Goal: Information Seeking & Learning: Learn about a topic

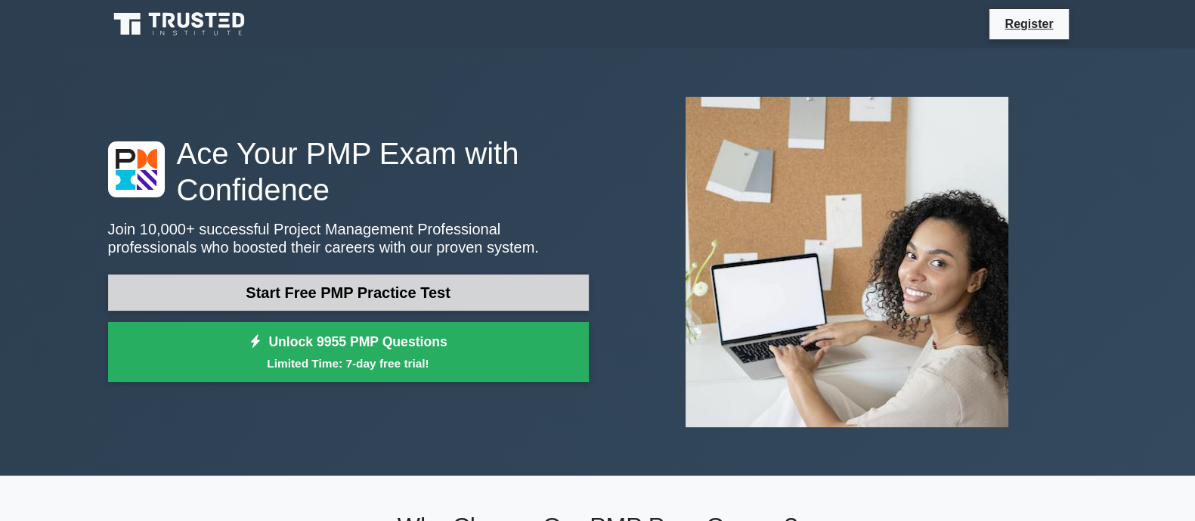
click at [360, 300] on link "Start Free PMP Practice Test" at bounding box center [348, 292] width 481 height 36
click at [427, 298] on link "Start Free PMP Practice Test" at bounding box center [348, 292] width 481 height 36
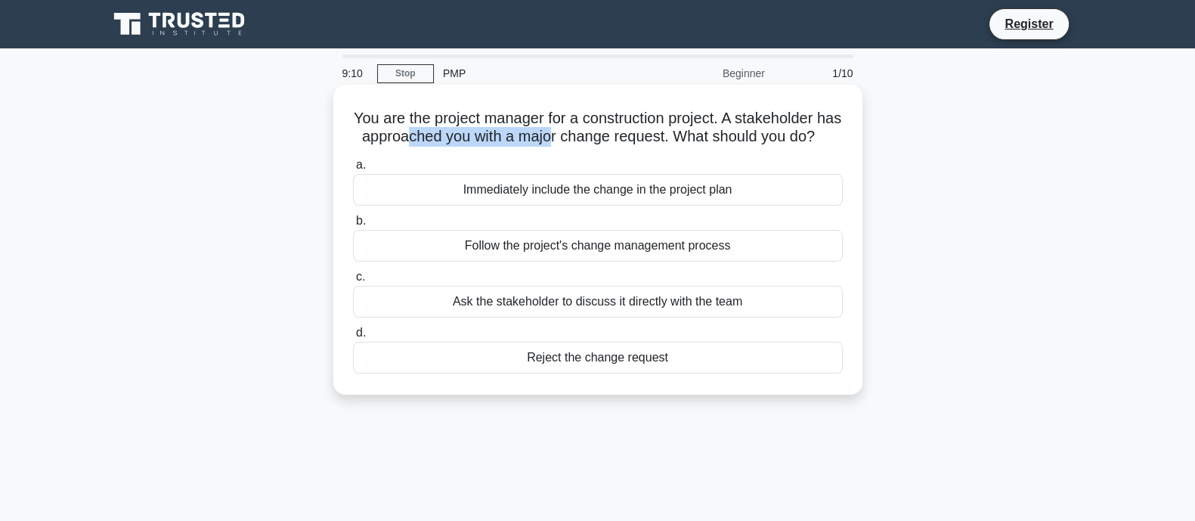
drag, startPoint x: 425, startPoint y: 139, endPoint x: 576, endPoint y: 139, distance: 151.1
click at [574, 139] on h5 "You are the project manager for a construction project. A stakeholder has appro…" at bounding box center [597, 128] width 493 height 38
click at [616, 139] on h5 "You are the project manager for a construction project. A stakeholder has appro…" at bounding box center [597, 128] width 493 height 38
drag, startPoint x: 695, startPoint y: 138, endPoint x: 783, endPoint y: 141, distance: 87.7
click at [781, 141] on h5 "You are the project manager for a construction project. A stakeholder has appro…" at bounding box center [597, 128] width 493 height 38
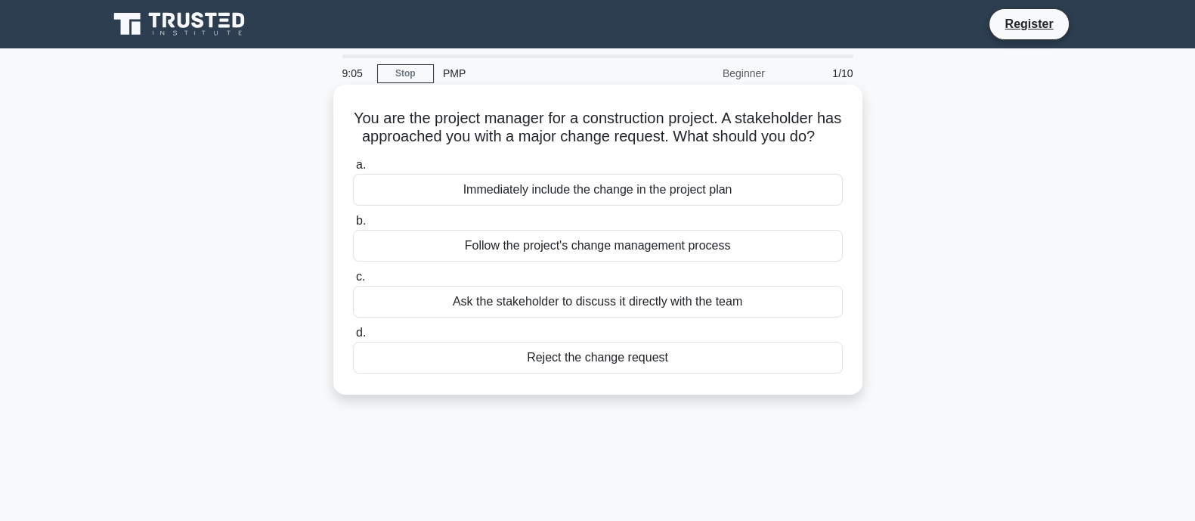
click at [634, 137] on h5 "You are the project manager for a construction project. A stakeholder has appro…" at bounding box center [597, 128] width 493 height 38
drag, startPoint x: 570, startPoint y: 138, endPoint x: 657, endPoint y: 141, distance: 87.7
click at [657, 141] on h5 "You are the project manager for a construction project. A stakeholder has appro…" at bounding box center [597, 128] width 493 height 38
click at [558, 206] on div "Immediately include the change in the project plan" at bounding box center [598, 190] width 490 height 32
click at [353, 170] on input "a. Immediately include the change in the project plan" at bounding box center [353, 165] width 0 height 10
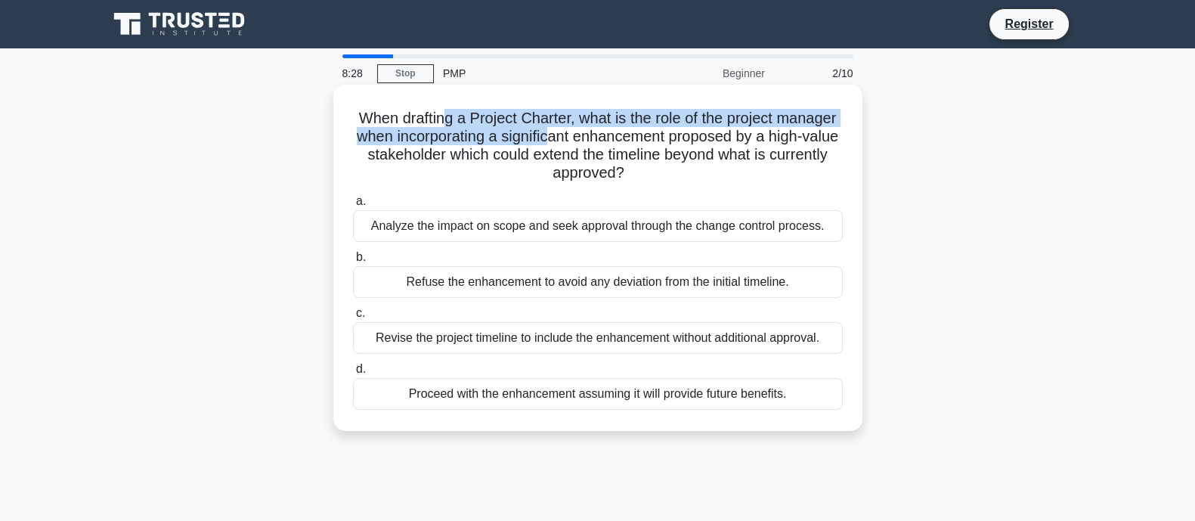
drag, startPoint x: 442, startPoint y: 118, endPoint x: 566, endPoint y: 129, distance: 124.4
click at [566, 129] on h5 "When drafting a Project Charter, what is the role of the project manager when i…" at bounding box center [597, 146] width 493 height 74
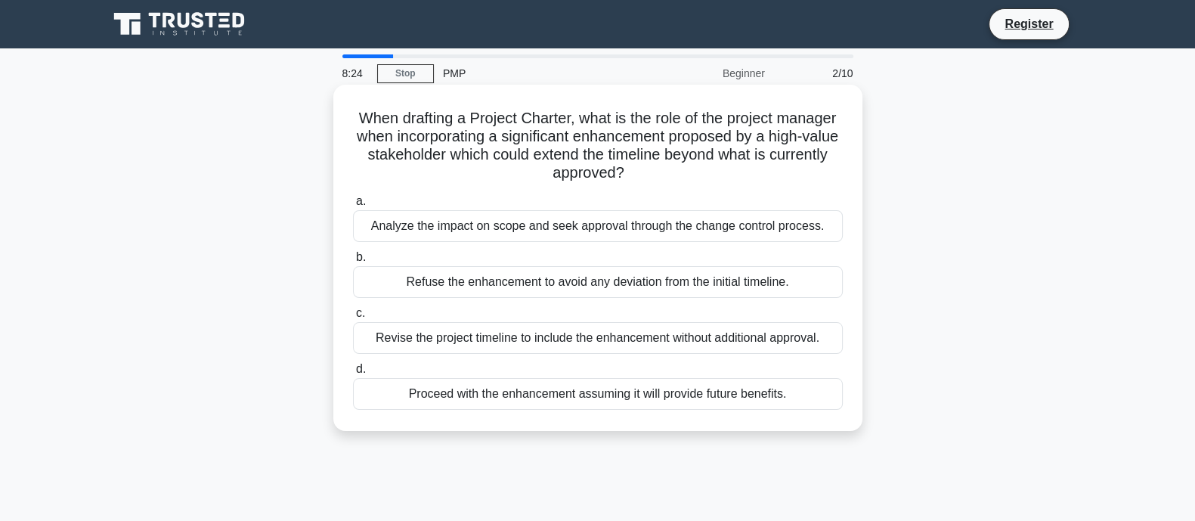
click at [611, 140] on h5 "When drafting a Project Charter, what is the role of the project manager when i…" at bounding box center [597, 146] width 493 height 74
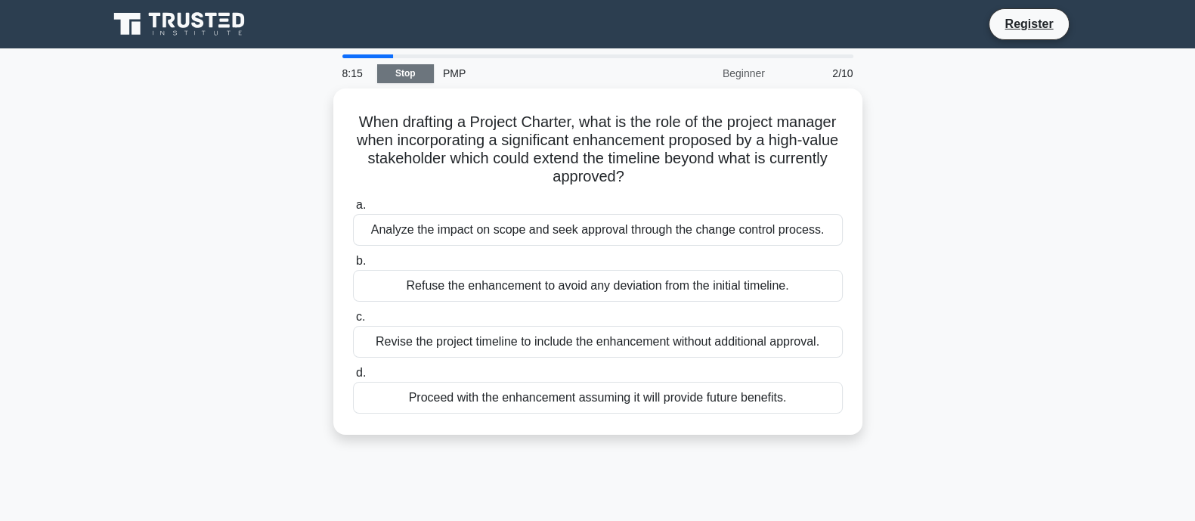
click at [396, 66] on link "Stop" at bounding box center [405, 73] width 57 height 19
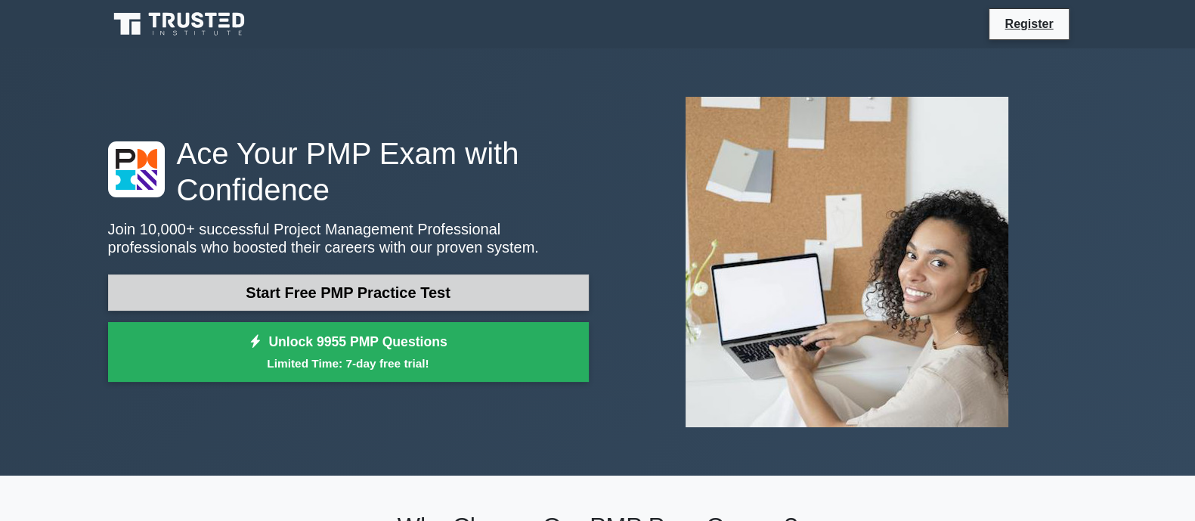
click at [388, 285] on link "Start Free PMP Practice Test" at bounding box center [348, 292] width 481 height 36
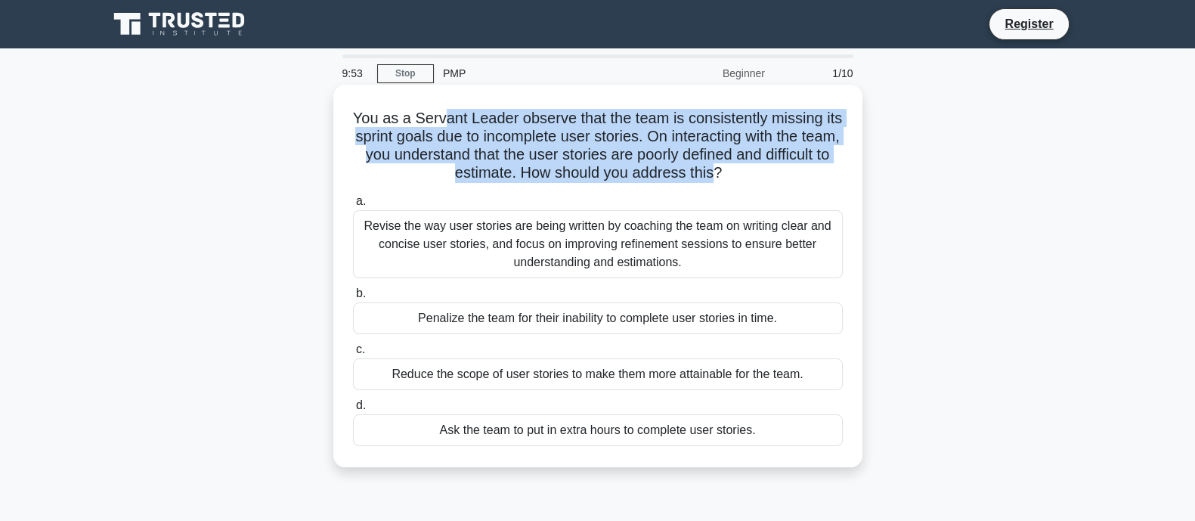
drag, startPoint x: 447, startPoint y: 119, endPoint x: 755, endPoint y: 171, distance: 311.9
click at [755, 171] on h5 "You as a Servant Leader observe that the team is consistently missing its sprin…" at bounding box center [597, 146] width 493 height 74
click at [756, 160] on h5 "You as a Servant Leader observe that the team is consistently missing its sprin…" at bounding box center [597, 146] width 493 height 74
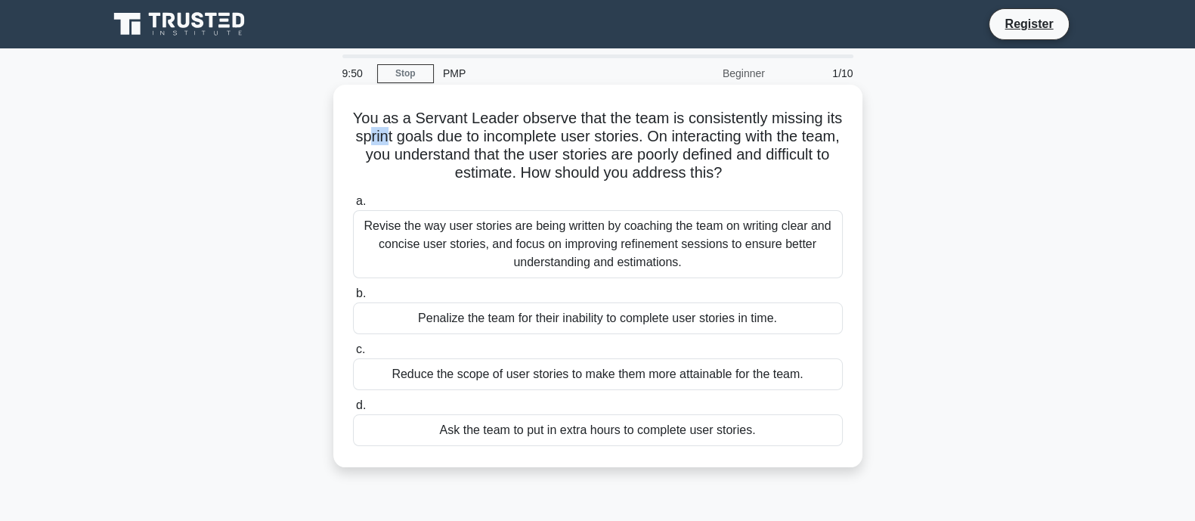
drag, startPoint x: 391, startPoint y: 138, endPoint x: 411, endPoint y: 138, distance: 20.4
click at [411, 138] on h5 "You as a Servant Leader observe that the team is consistently missing its sprin…" at bounding box center [597, 146] width 493 height 74
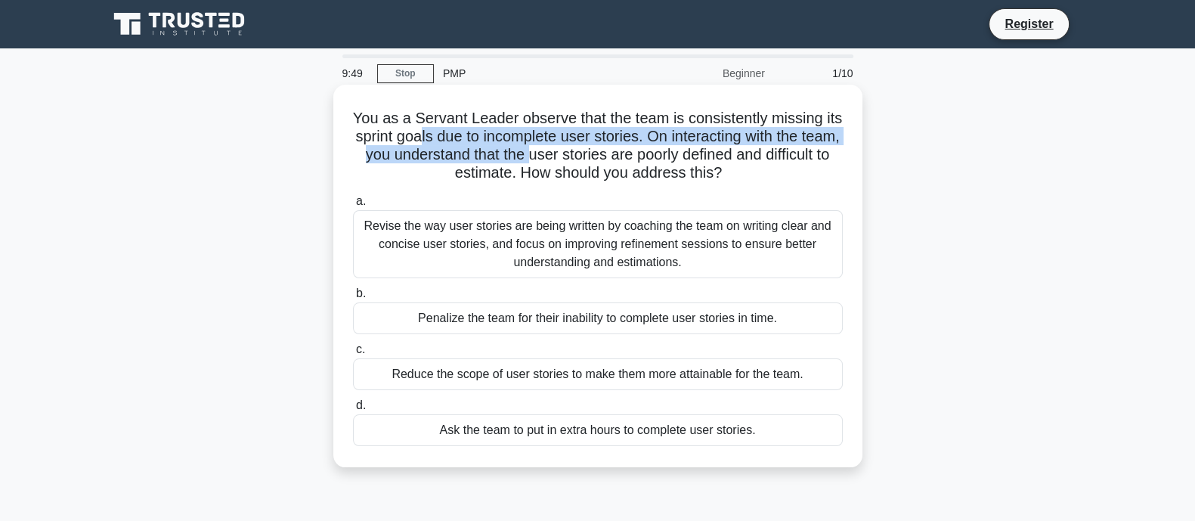
drag, startPoint x: 447, startPoint y: 138, endPoint x: 588, endPoint y: 157, distance: 142.6
click at [588, 157] on h5 "You as a Servant Leader observe that the team is consistently missing its sprin…" at bounding box center [597, 146] width 493 height 74
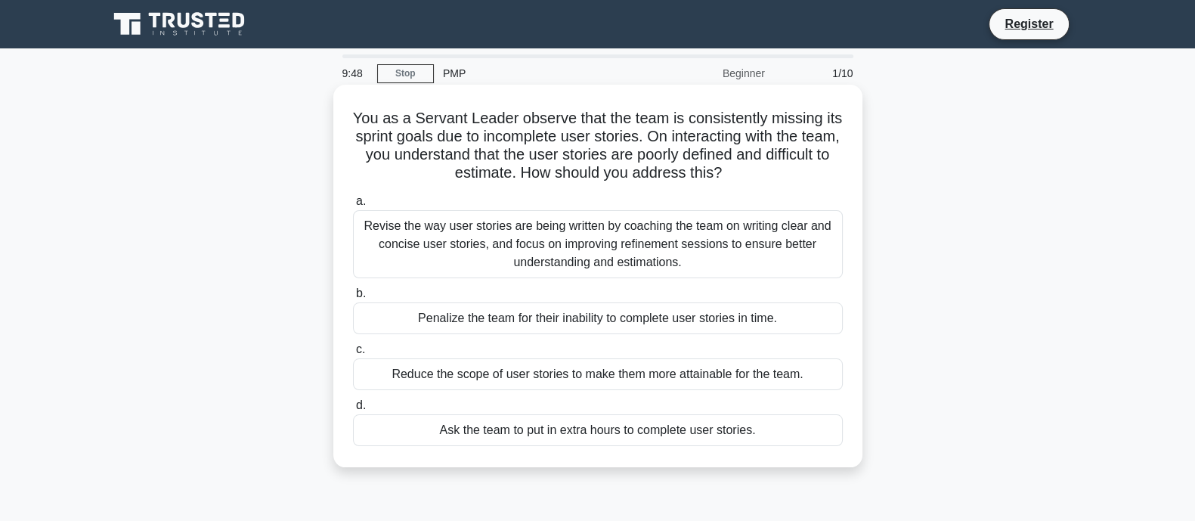
click at [615, 158] on h5 "You as a Servant Leader observe that the team is consistently missing its sprin…" at bounding box center [597, 146] width 493 height 74
drag, startPoint x: 680, startPoint y: 138, endPoint x: 769, endPoint y: 143, distance: 89.3
click at [769, 143] on h5 "You as a Servant Leader observe that the team is consistently missing its sprin…" at bounding box center [597, 146] width 493 height 74
click at [756, 169] on h5 "You as a Servant Leader observe that the team is consistently missing its sprin…" at bounding box center [597, 146] width 493 height 74
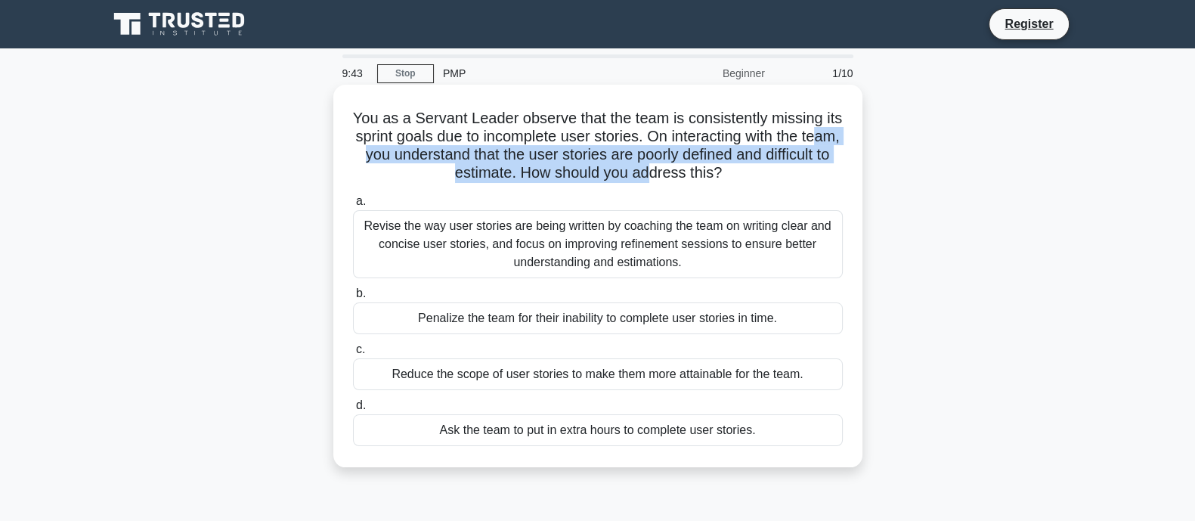
drag, startPoint x: 385, startPoint y: 154, endPoint x: 688, endPoint y: 171, distance: 303.5
click at [688, 171] on h5 "You as a Servant Leader observe that the team is consistently missing its sprin…" at bounding box center [597, 146] width 493 height 74
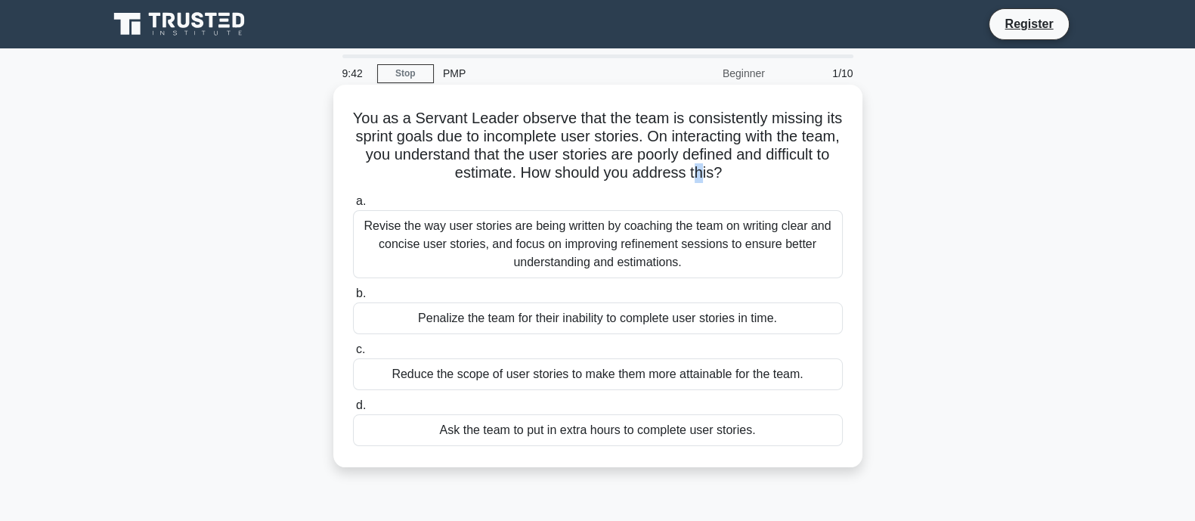
click at [738, 175] on h5 "You as a Servant Leader observe that the team is consistently missing its sprin…" at bounding box center [597, 146] width 493 height 74
drag, startPoint x: 772, startPoint y: 175, endPoint x: 690, endPoint y: 175, distance: 82.4
click at [690, 175] on h5 "You as a Servant Leader observe that the team is consistently missing its sprin…" at bounding box center [597, 146] width 493 height 74
click at [554, 162] on h5 "You as a Servant Leader observe that the team is consistently missing its sprin…" at bounding box center [597, 146] width 493 height 74
drag, startPoint x: 450, startPoint y: 173, endPoint x: 711, endPoint y: 175, distance: 261.5
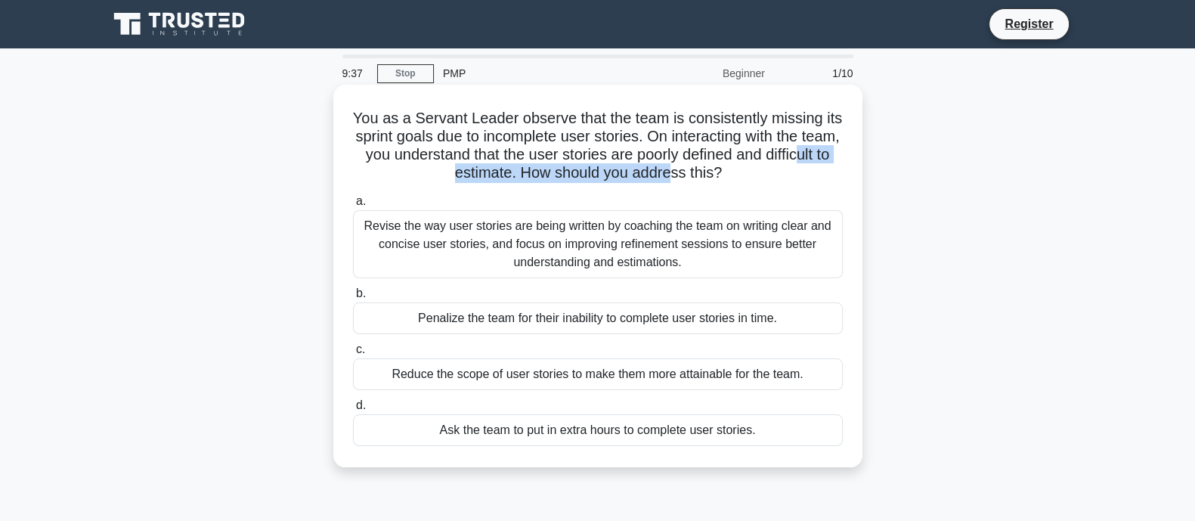
click at [711, 175] on h5 "You as a Servant Leader observe that the team is consistently missing its sprin…" at bounding box center [597, 146] width 493 height 74
